Goal: Complete application form

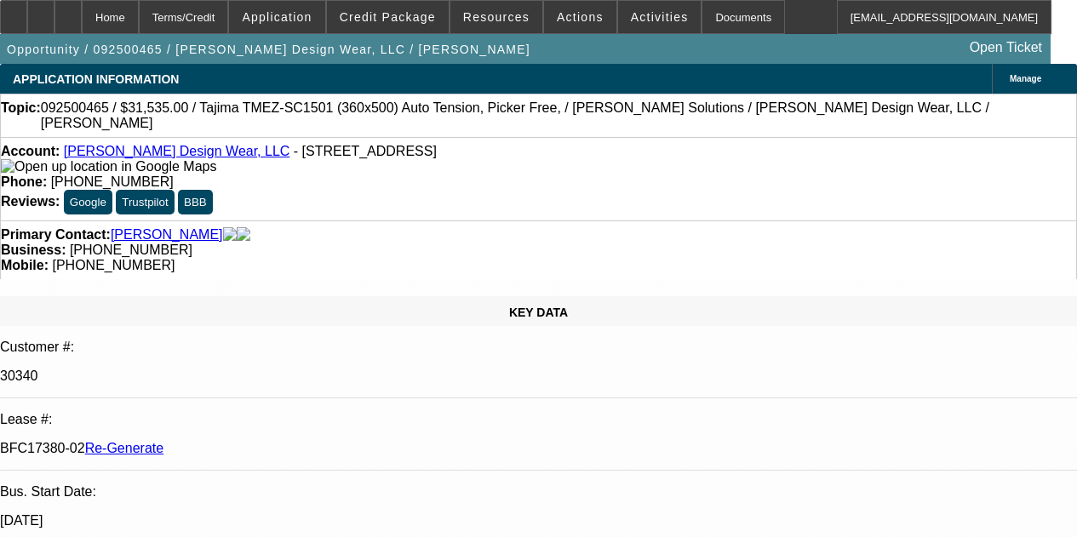
select select "3"
select select "0"
select select "2"
select select "0"
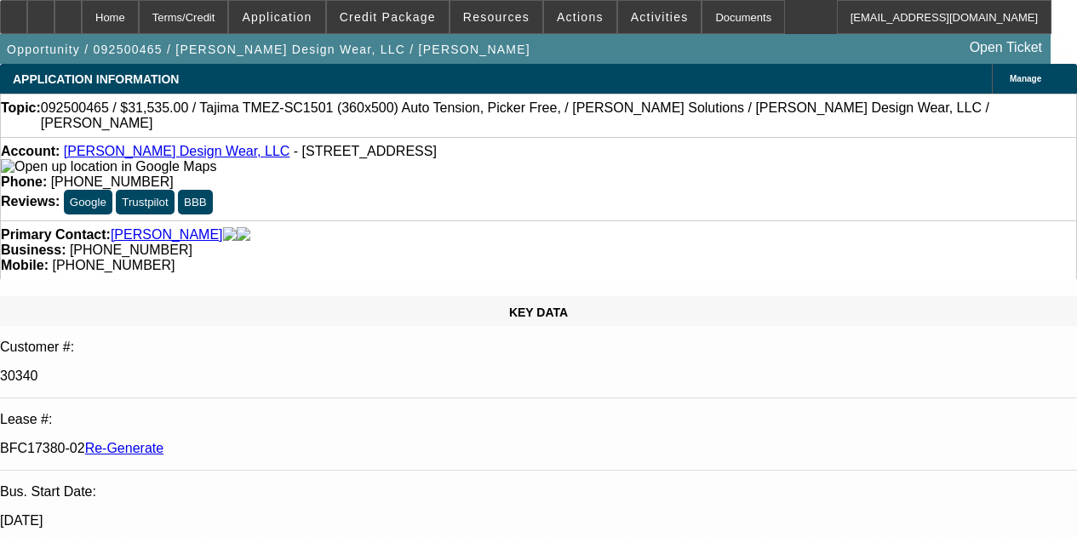
select select "6"
click at [503, 69] on div "APPLICATION INFORMATION Manage" at bounding box center [538, 79] width 1077 height 30
click at [537, 65] on div "APPLICATION INFORMATION Manage" at bounding box center [538, 79] width 1077 height 30
click at [139, 14] on div "Home" at bounding box center [110, 17] width 57 height 34
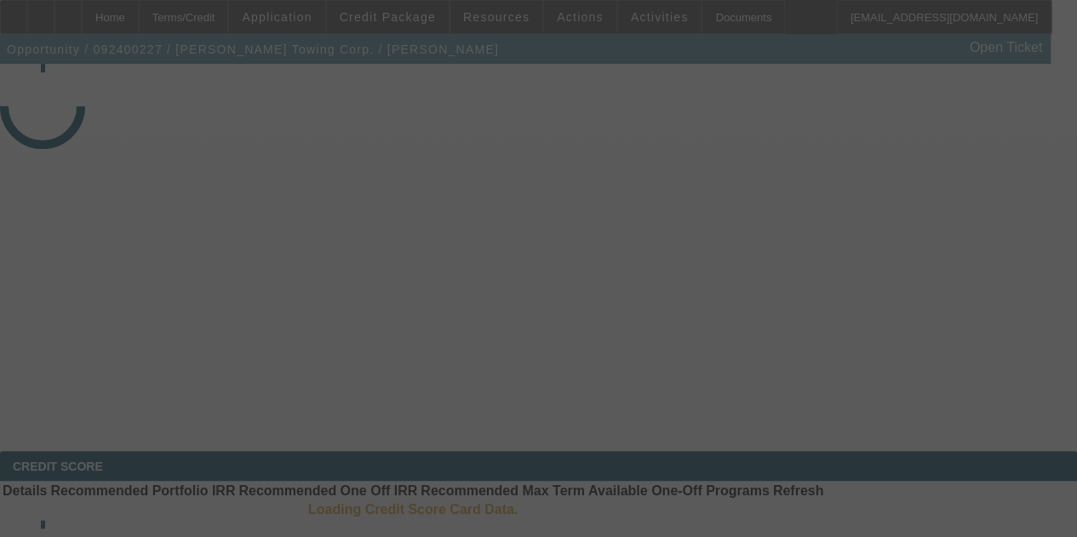
select select "4"
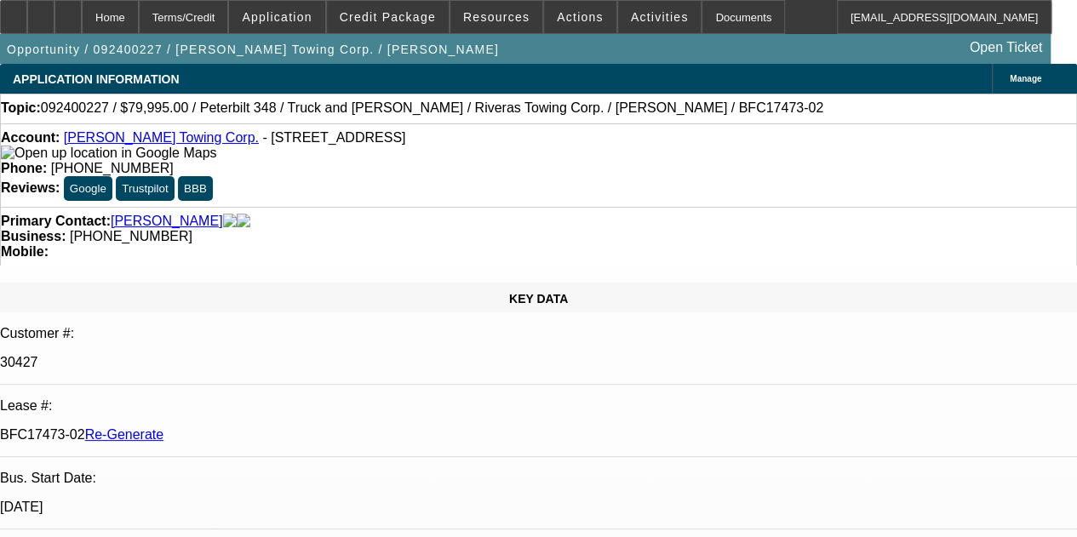
select select "0"
select select "2"
select select "0"
select select "6"
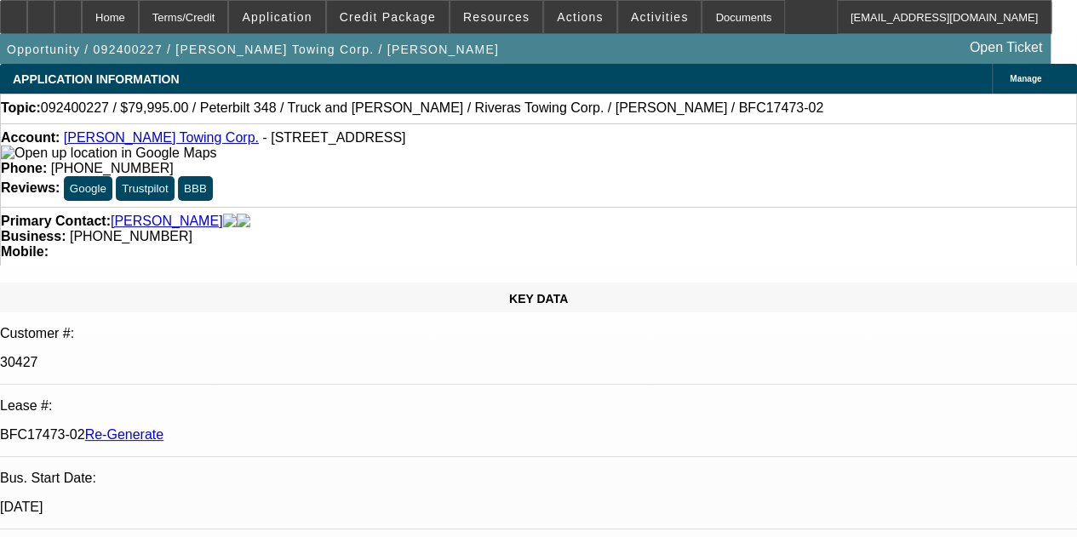
scroll to position [1527, 0]
